Goal: Information Seeking & Learning: Learn about a topic

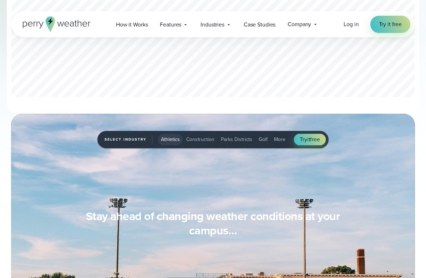
scroll to position [495, 0]
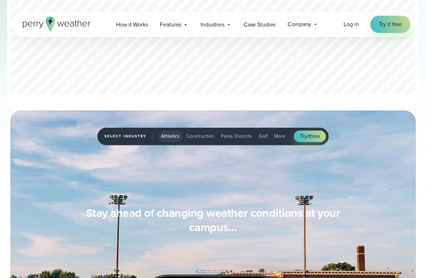
click at [195, 136] on span "Construction" at bounding box center [200, 136] width 28 height 8
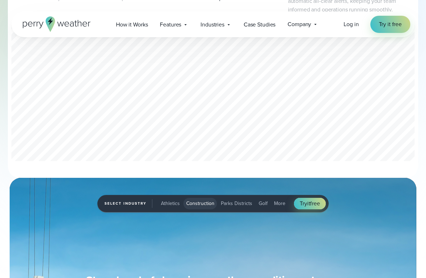
scroll to position [506, 0]
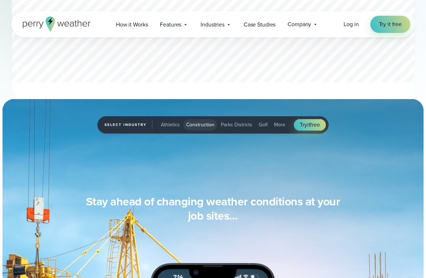
click at [259, 127] on span "Golf" at bounding box center [263, 125] width 9 height 8
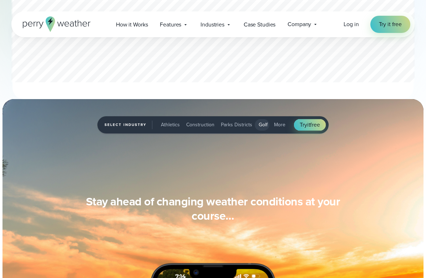
click at [283, 119] on button "More" at bounding box center [279, 124] width 17 height 11
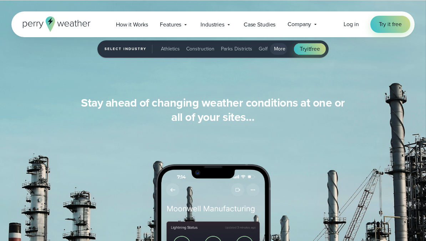
scroll to position [631, 0]
click at [259, 50] on span "Golf" at bounding box center [263, 49] width 9 height 8
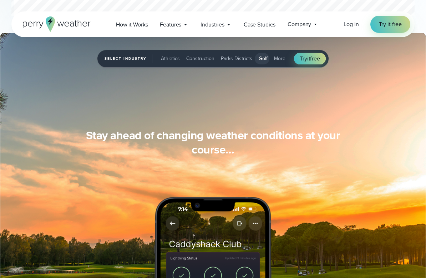
scroll to position [560, 0]
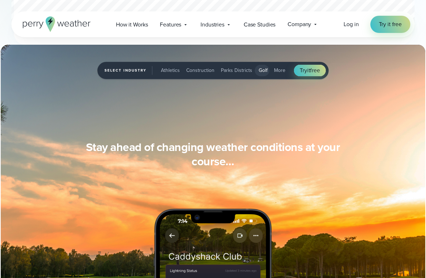
click at [239, 68] on span "Parks Districts" at bounding box center [236, 70] width 31 height 8
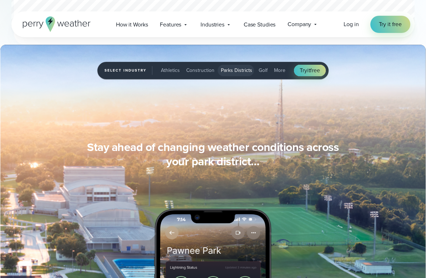
click at [205, 71] on span "Construction" at bounding box center [200, 70] width 28 height 8
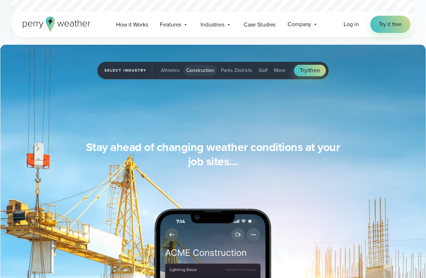
click at [167, 71] on span "Athletics" at bounding box center [170, 70] width 19 height 8
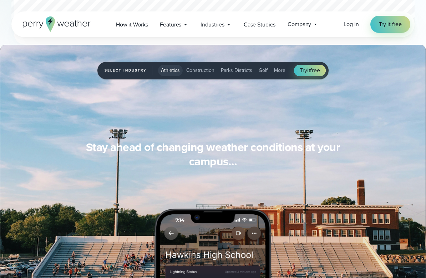
click at [238, 68] on span "Parks Districts" at bounding box center [236, 70] width 31 height 8
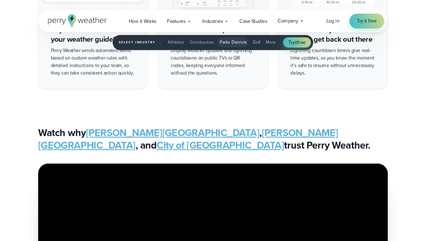
scroll to position [1498, 0]
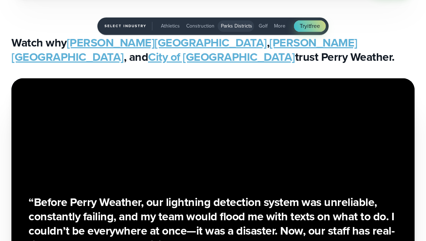
click at [262, 25] on span "Golf" at bounding box center [263, 26] width 9 height 8
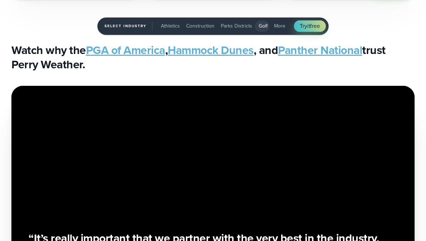
click at [278, 29] on span "More" at bounding box center [279, 26] width 11 height 8
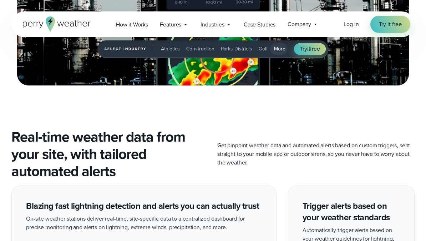
scroll to position [976, 0]
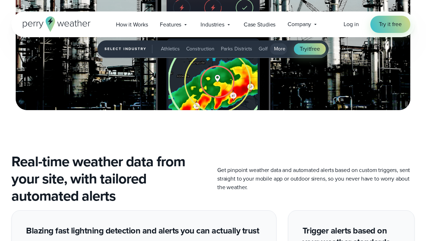
click at [203, 48] on span "Construction" at bounding box center [200, 49] width 28 height 8
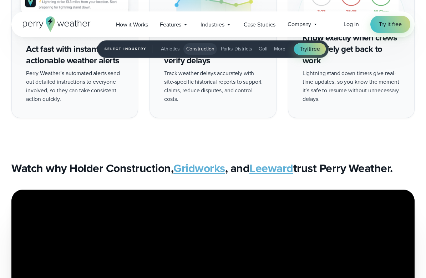
scroll to position [1465, 0]
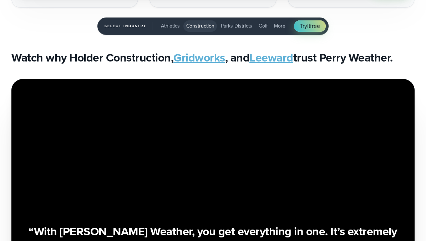
click at [171, 21] on button "Athletics" at bounding box center [170, 25] width 25 height 11
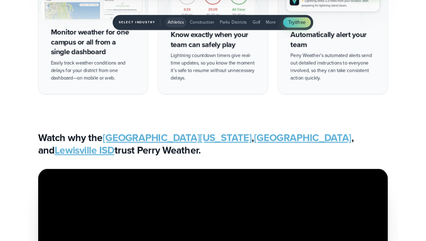
scroll to position [1502, 0]
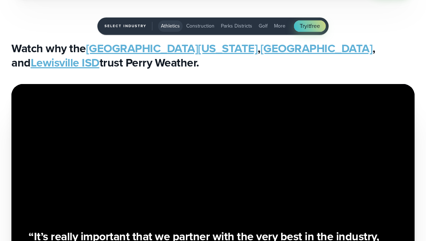
click at [100, 71] on link "Lewisville ISD" at bounding box center [65, 62] width 69 height 17
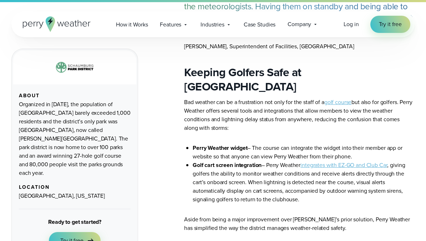
scroll to position [1337, 0]
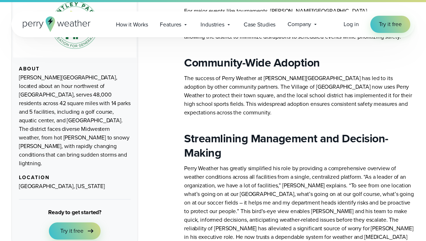
scroll to position [980, 0]
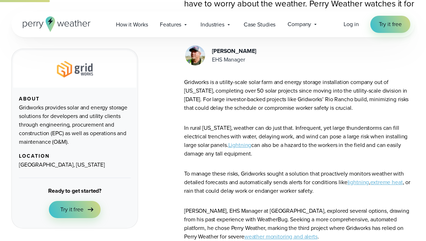
scroll to position [283, 0]
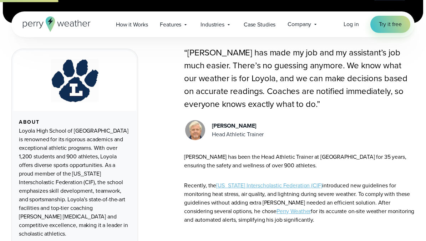
scroll to position [221, 0]
